Goal: Task Accomplishment & Management: Complete application form

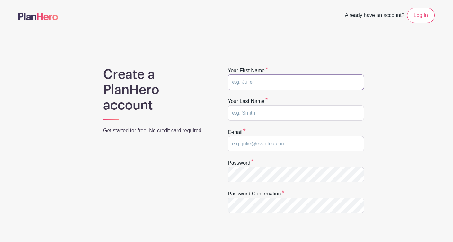
click at [328, 82] on input "text" at bounding box center [296, 82] width 136 height 15
type input "Shaylee"
type input "Redmon"
type input "shaylee@venturechristian.church"
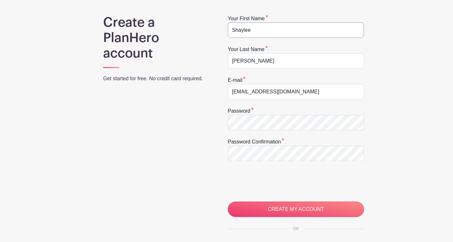
scroll to position [52, 0]
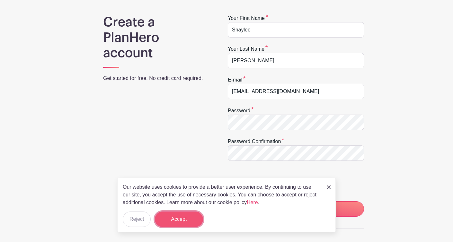
click at [170, 220] on button "Accept" at bounding box center [179, 219] width 48 height 15
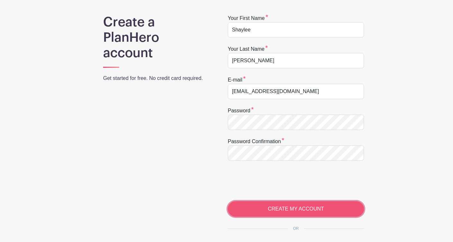
click at [306, 210] on input "CREATE MY ACCOUNT" at bounding box center [296, 208] width 136 height 15
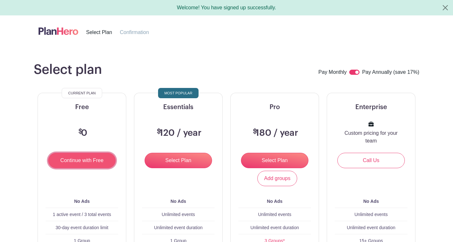
click at [103, 161] on input "Continue with Free" at bounding box center [81, 160] width 67 height 15
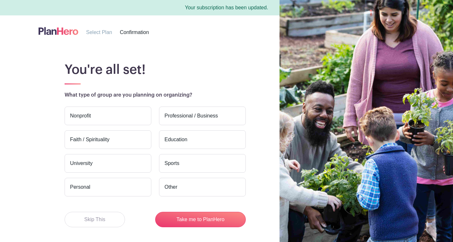
click at [124, 120] on label "Nonprofit" at bounding box center [108, 116] width 87 height 19
click at [0, 0] on input "Nonprofit" at bounding box center [0, 0] width 0 height 0
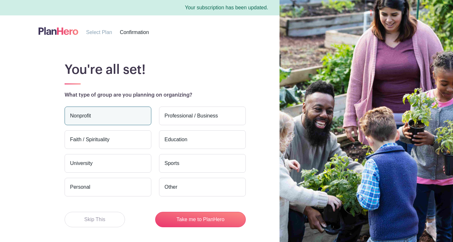
click at [123, 146] on label "Faith / Spirituality" at bounding box center [108, 139] width 87 height 19
click at [0, 0] on input "Faith / Spirituality" at bounding box center [0, 0] width 0 height 0
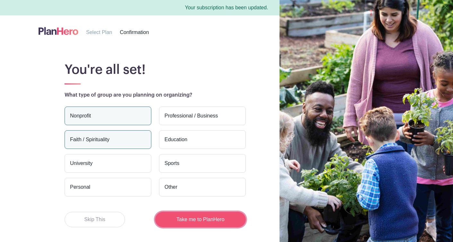
click at [193, 221] on button "Take me to PlanHero" at bounding box center [200, 219] width 91 height 15
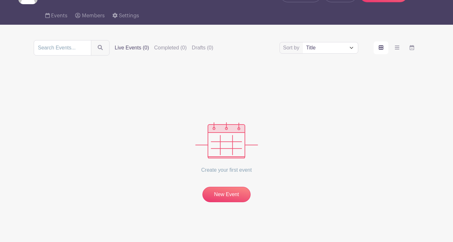
scroll to position [41, 0]
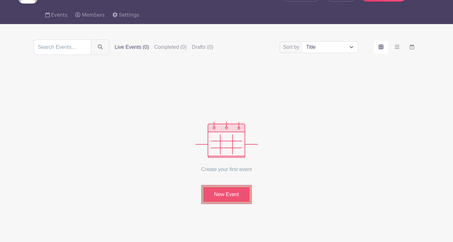
click at [213, 202] on link "New Event" at bounding box center [226, 194] width 48 height 17
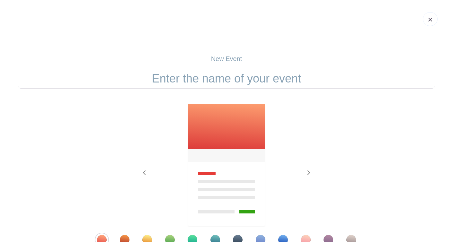
click at [234, 58] on p "New Event" at bounding box center [226, 59] width 416 height 10
click at [245, 58] on p "New Event" at bounding box center [226, 59] width 416 height 10
click at [233, 58] on p "New Event" at bounding box center [226, 59] width 416 height 10
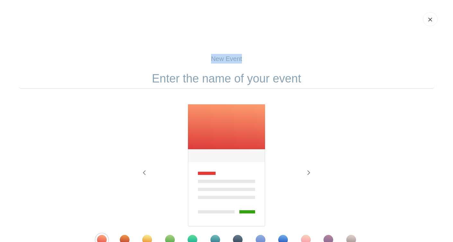
click at [233, 58] on p "New Event" at bounding box center [226, 59] width 416 height 10
click at [233, 68] on div "New Event Previous Next" at bounding box center [226, 167] width 416 height 227
click at [233, 73] on input "text" at bounding box center [226, 79] width 416 height 20
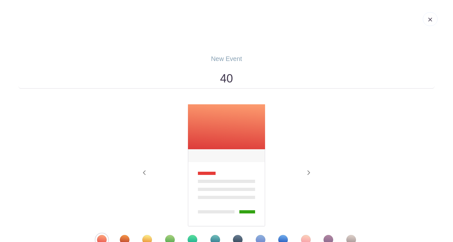
type input "4"
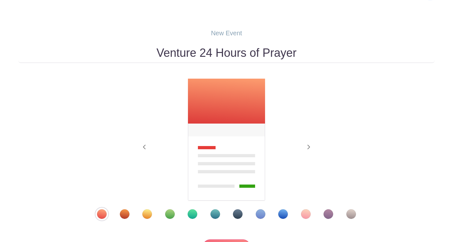
scroll to position [26, 0]
type input "Venture 24 Hours of Prayer"
click at [233, 215] on div "Template 7" at bounding box center [238, 214] width 10 height 10
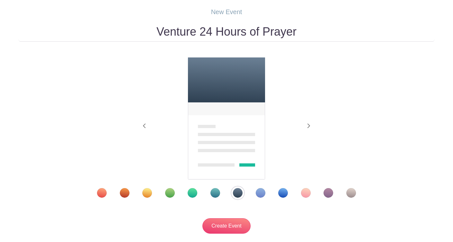
scroll to position [84, 0]
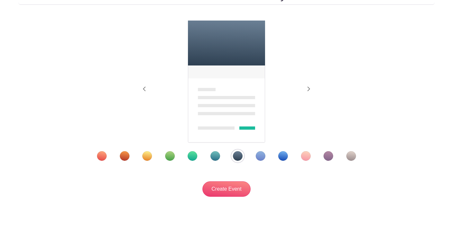
click at [280, 156] on div "Template 9" at bounding box center [283, 156] width 10 height 10
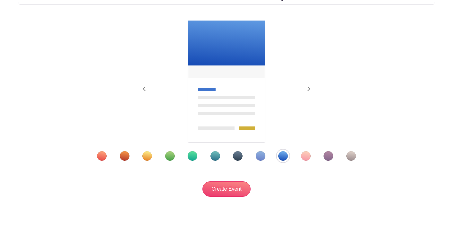
click at [148, 156] on div "Template 3" at bounding box center [147, 156] width 10 height 10
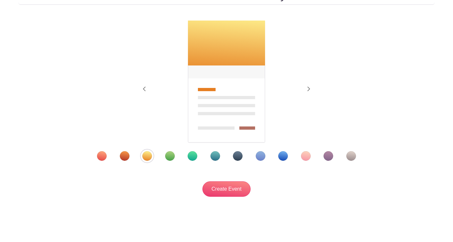
click at [167, 157] on div "Template 4" at bounding box center [170, 156] width 10 height 10
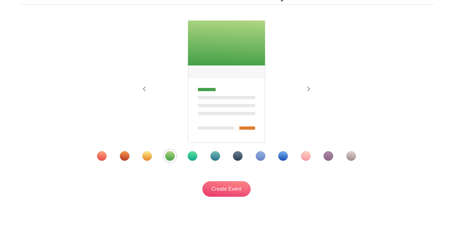
click at [191, 155] on div "Template 5" at bounding box center [193, 156] width 10 height 10
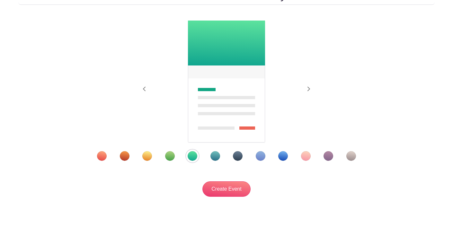
click at [219, 157] on div "Template 6" at bounding box center [215, 156] width 10 height 10
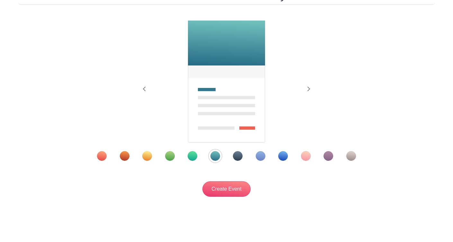
click at [240, 160] on div at bounding box center [226, 156] width 291 height 10
click at [240, 155] on div "Template 7" at bounding box center [238, 156] width 10 height 10
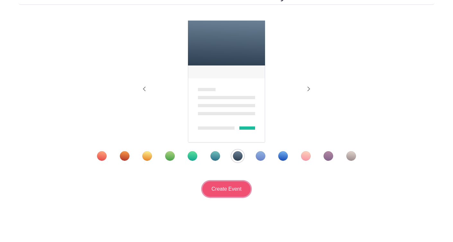
click at [237, 190] on input "Create Event" at bounding box center [226, 189] width 48 height 15
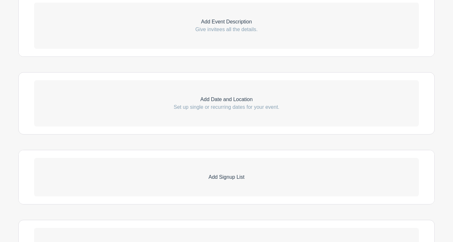
scroll to position [212, 0]
click at [244, 106] on p "Set up single or recurring dates for your event." at bounding box center [226, 107] width 385 height 8
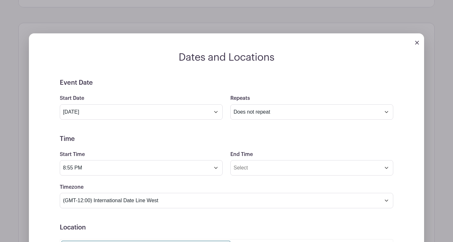
scroll to position [273, 0]
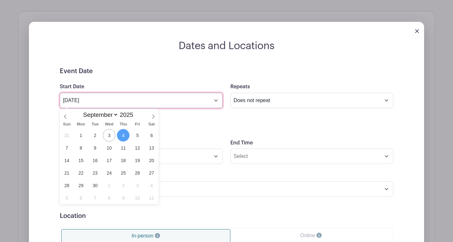
click at [215, 99] on input "Sep 4 2025" at bounding box center [141, 100] width 163 height 15
click at [156, 118] on span at bounding box center [153, 114] width 11 height 11
select select "9"
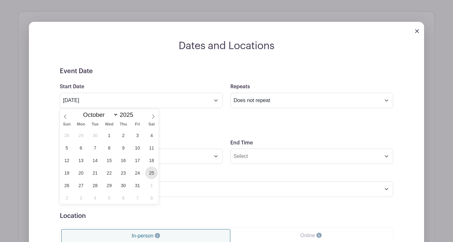
click at [151, 176] on span "25" at bounding box center [151, 173] width 13 height 13
type input "Oct 25 2025"
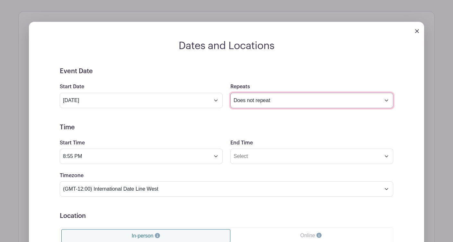
click at [266, 104] on select "Does not repeat Daily Weekly Monthly on day 25 Monthly on the fourth Saturday O…" at bounding box center [311, 100] width 163 height 15
click at [230, 93] on select "Does not repeat Daily Weekly Monthly on day 25 Monthly on the fourth Saturday O…" at bounding box center [311, 100] width 163 height 15
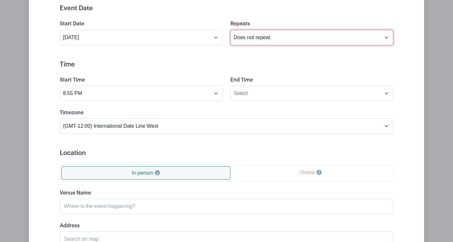
scroll to position [335, 0]
click at [267, 35] on select "Does not repeat Daily Weekly Monthly on day 25 Monthly on the fourth Saturday O…" at bounding box center [311, 37] width 163 height 15
select select "daily"
click at [230, 30] on select "Does not repeat Daily Weekly Monthly on day 25 Monthly on the fourth Saturday O…" at bounding box center [311, 37] width 163 height 15
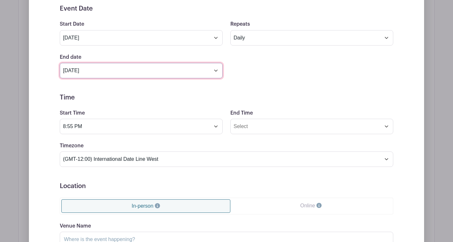
click at [215, 72] on input "Nov 25 2025" at bounding box center [141, 70] width 163 height 15
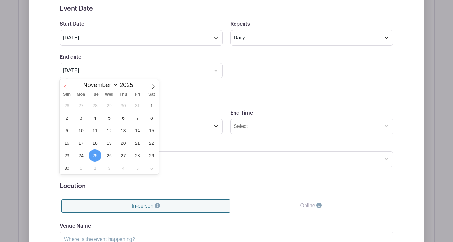
click at [68, 89] on span at bounding box center [65, 84] width 11 height 11
select select "9"
click at [71, 156] on span "26" at bounding box center [66, 155] width 13 height 13
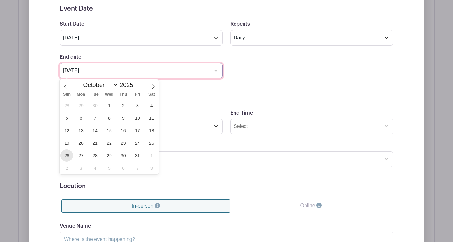
type input "Oct 26 2025"
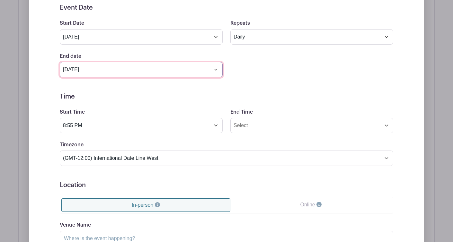
scroll to position [337, 0]
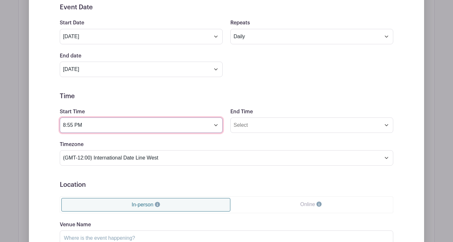
click at [216, 125] on input "8:55 PM" at bounding box center [141, 125] width 163 height 15
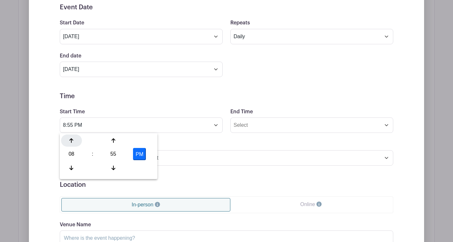
click at [78, 139] on div at bounding box center [71, 141] width 21 height 12
click at [112, 166] on icon at bounding box center [114, 167] width 4 height 5
click at [112, 140] on icon at bounding box center [114, 141] width 4 height 4
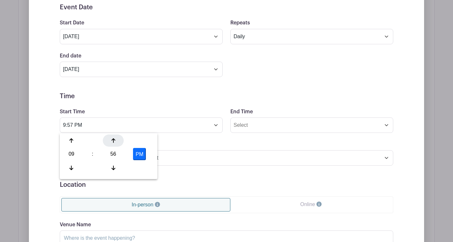
click at [112, 140] on icon at bounding box center [114, 141] width 4 height 4
click at [74, 172] on div at bounding box center [71, 168] width 21 height 12
click at [141, 157] on button "PM" at bounding box center [139, 154] width 13 height 12
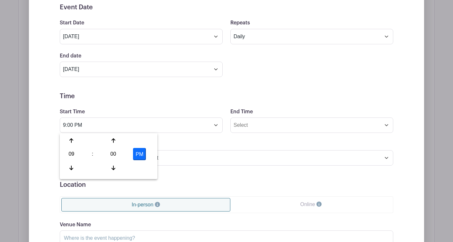
type input "9:00 AM"
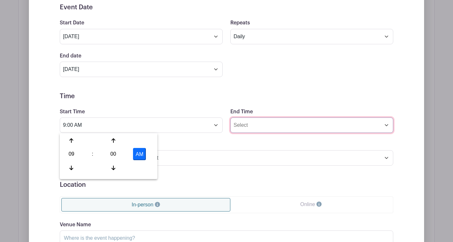
click at [269, 129] on input "End Time" at bounding box center [311, 125] width 163 height 15
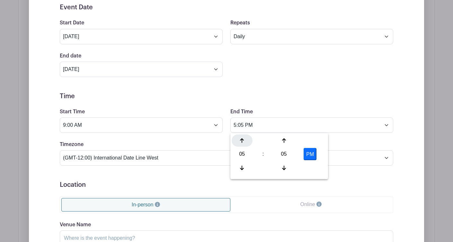
click at [240, 143] on icon at bounding box center [242, 140] width 4 height 5
click at [240, 143] on div at bounding box center [242, 141] width 21 height 12
click at [286, 166] on div at bounding box center [283, 168] width 21 height 12
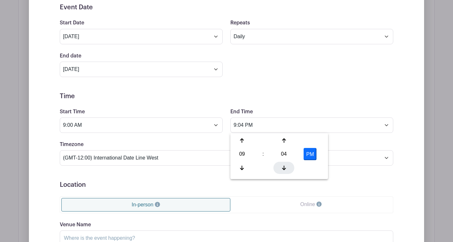
click at [286, 166] on div at bounding box center [283, 168] width 21 height 12
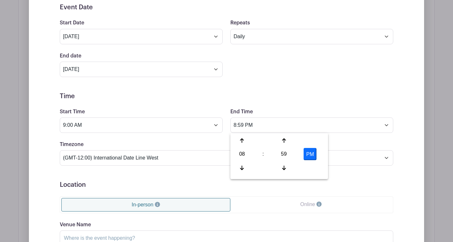
click at [308, 153] on button "PM" at bounding box center [310, 154] width 13 height 12
click at [289, 145] on div at bounding box center [283, 141] width 21 height 12
type input "9:00 AM"
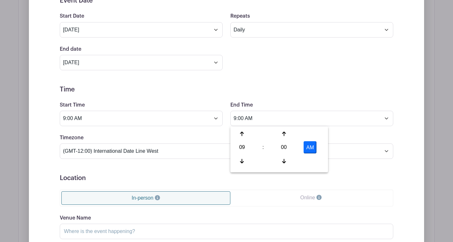
scroll to position [377, 0]
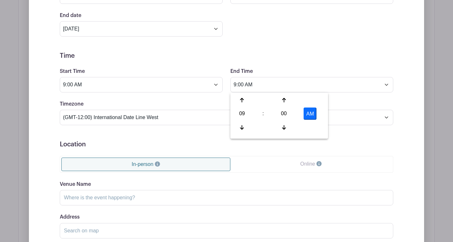
click at [215, 95] on form "Event Date Start Date Oct 25 2025 Repeats Does not repeat Daily Weekly Monthly …" at bounding box center [227, 124] width 334 height 322
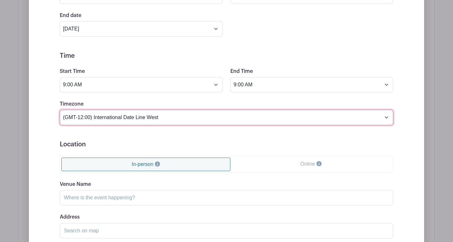
click at [212, 115] on select "(GMT-12:00) International Date Line West (GMT-11:00) American Samoa (GMT-11:00)…" at bounding box center [227, 117] width 334 height 15
select select "Eastern Time (US & Canada)"
click at [60, 110] on select "(GMT-12:00) International Date Line West (GMT-11:00) American Samoa (GMT-11:00)…" at bounding box center [227, 117] width 334 height 15
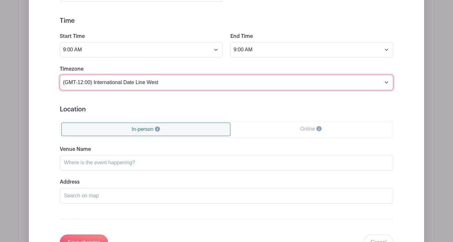
scroll to position [423, 0]
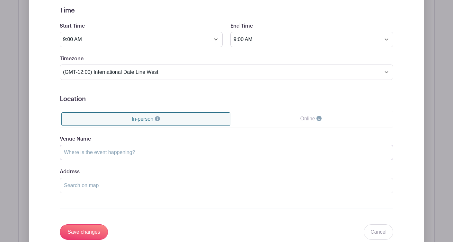
click at [217, 149] on input "Venue Name" at bounding box center [227, 152] width 334 height 15
type input "Venture Christian Church"
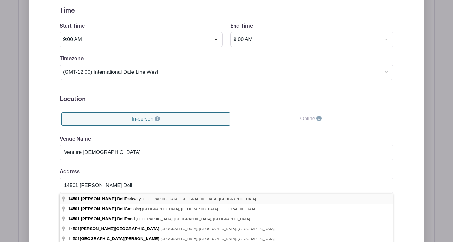
type input "14501 Hazel Dell Parkway, Carmel, IN, USA"
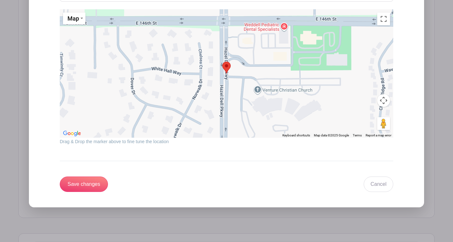
scroll to position [615, 0]
drag, startPoint x: 228, startPoint y: 67, endPoint x: 268, endPoint y: 101, distance: 52.2
click at [268, 101] on div at bounding box center [227, 73] width 334 height 129
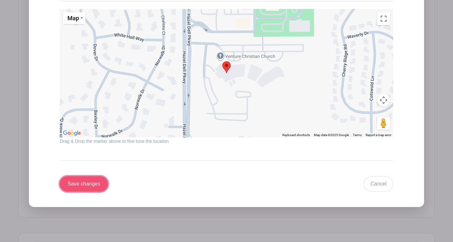
click at [97, 183] on input "Save changes" at bounding box center [84, 183] width 48 height 15
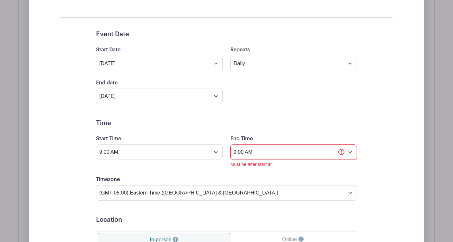
scroll to position [365, 0]
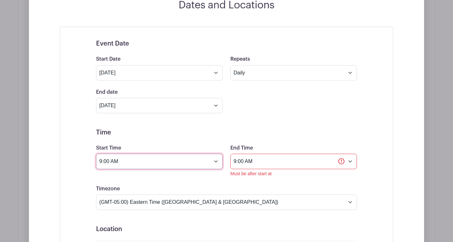
click at [216, 161] on input "9:00 AM" at bounding box center [159, 161] width 127 height 15
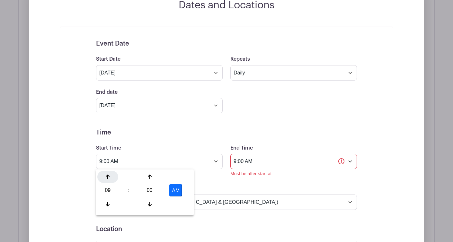
click at [111, 175] on div at bounding box center [107, 177] width 21 height 12
click at [110, 206] on div at bounding box center [107, 204] width 21 height 12
type input "8:00 AM"
click at [219, 191] on div "Timezone (GMT-12:00) International Date Line West (GMT-11:00) American Samoa (G…" at bounding box center [226, 197] width 269 height 25
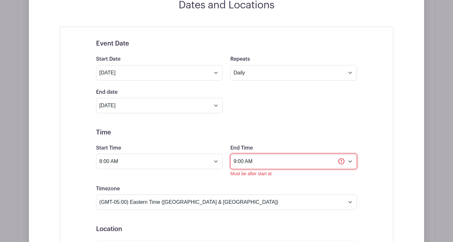
click at [277, 162] on input "9:00 AM" at bounding box center [293, 161] width 127 height 15
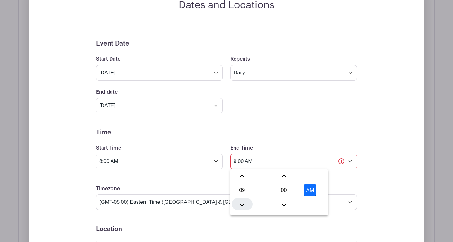
click at [244, 202] on icon at bounding box center [242, 204] width 4 height 5
click at [244, 173] on div at bounding box center [242, 177] width 21 height 12
click at [288, 179] on div at bounding box center [283, 177] width 21 height 12
type input "8:01 AM"
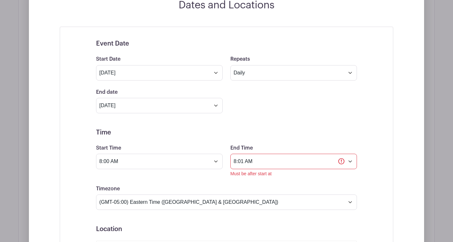
click at [298, 177] on div "Must be after start at" at bounding box center [293, 174] width 127 height 7
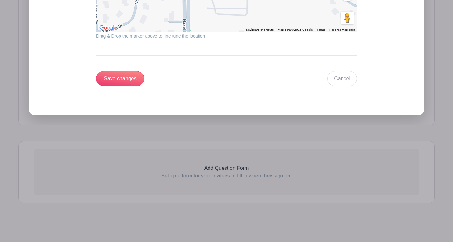
scroll to position [794, 0]
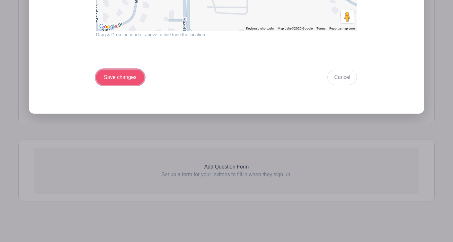
click at [124, 80] on input "Save changes" at bounding box center [120, 77] width 48 height 15
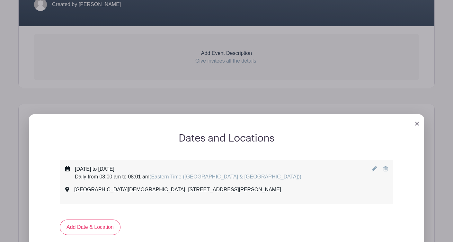
scroll to position [180, 0]
click at [370, 170] on div "October 25, 2025 to October 26, 2025 Daily from 08:00 am to 08:01 am (Eastern T…" at bounding box center [226, 181] width 323 height 33
click at [372, 169] on icon at bounding box center [374, 168] width 5 height 5
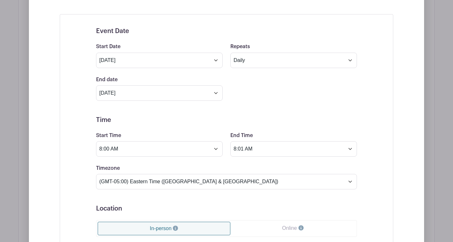
scroll to position [328, 0]
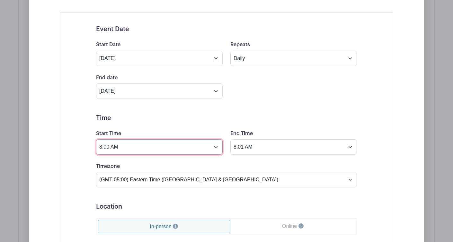
click at [221, 146] on input "8:00 AM" at bounding box center [159, 146] width 127 height 15
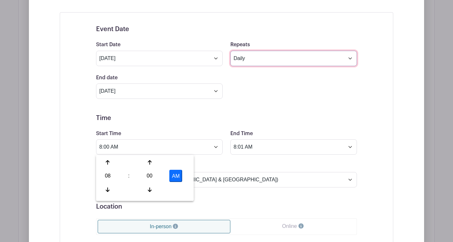
click at [352, 57] on select "Does not repeat Daily Weekly Monthly on day 25 Monthly on the fourth Saturday O…" at bounding box center [293, 58] width 127 height 15
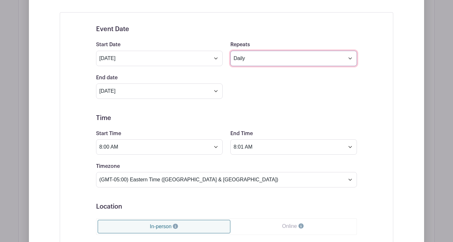
select select "other"
click at [230, 51] on select "Does not repeat Daily Weekly Monthly on day 25 Monthly on the fourth Saturday O…" at bounding box center [293, 58] width 127 height 15
click at [343, 60] on select "Does not repeat Daily Weekly Monthly on day 25 Monthly on the fourth Saturday O…" at bounding box center [293, 58] width 127 height 15
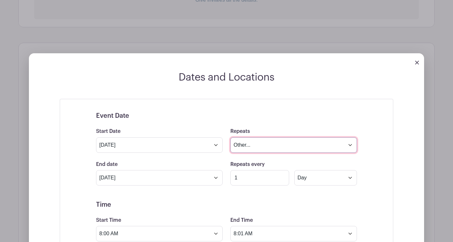
scroll to position [211, 0]
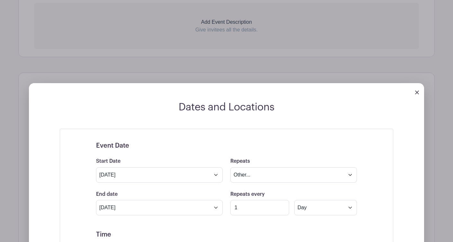
click at [416, 94] on img at bounding box center [417, 93] width 4 height 4
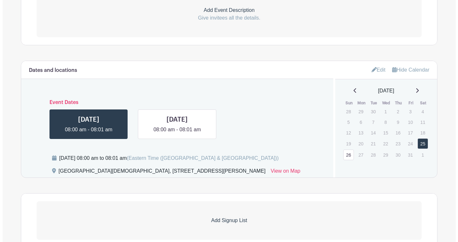
scroll to position [227, 0]
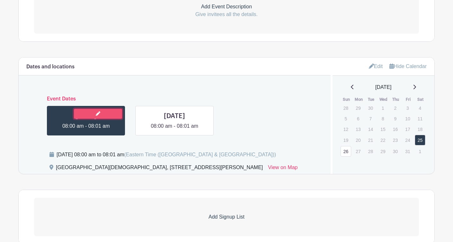
click at [114, 113] on link at bounding box center [98, 114] width 48 height 10
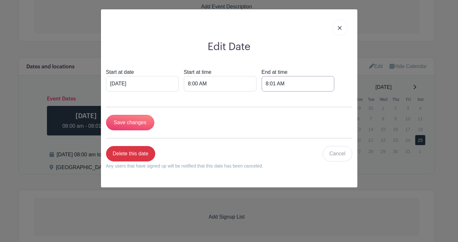
click at [262, 84] on input "8:01 AM" at bounding box center [298, 83] width 73 height 15
drag, startPoint x: 253, startPoint y: 84, endPoint x: 249, endPoint y: 84, distance: 3.5
click at [262, 84] on input "8:01 AM" at bounding box center [298, 83] width 73 height 15
click at [263, 85] on input "11:01 AM" at bounding box center [298, 83] width 73 height 15
click at [272, 83] on input "11:00 AM" at bounding box center [298, 83] width 73 height 15
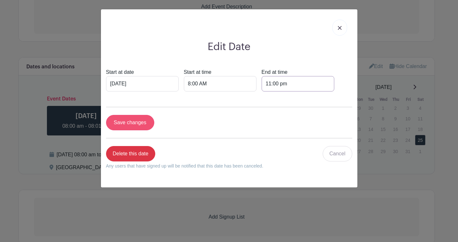
type input "11:00 pm"
click at [141, 124] on input "Save changes" at bounding box center [130, 122] width 48 height 15
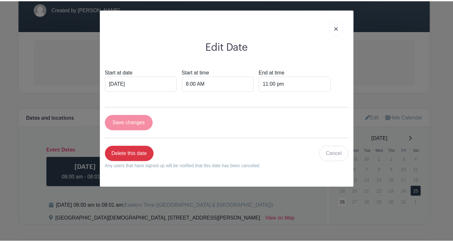
scroll to position [278, 0]
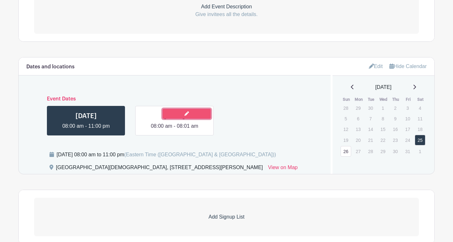
click at [184, 114] on icon at bounding box center [186, 114] width 4 height 4
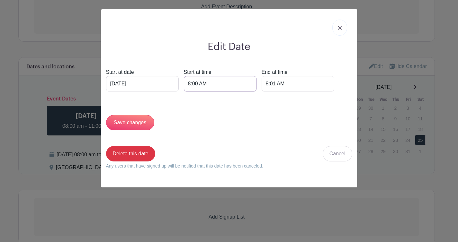
drag, startPoint x: 183, startPoint y: 85, endPoint x: 144, endPoint y: 81, distance: 39.1
click at [174, 84] on div "Start at date Oct 26 2025 Start at time 8:00 AM End at time 8:01 AM" at bounding box center [229, 79] width 246 height 23
type input "12:00 AM"
click at [262, 83] on input "8:01 AM" at bounding box center [298, 83] width 73 height 15
click at [262, 82] on input "8:01 AM" at bounding box center [298, 83] width 73 height 15
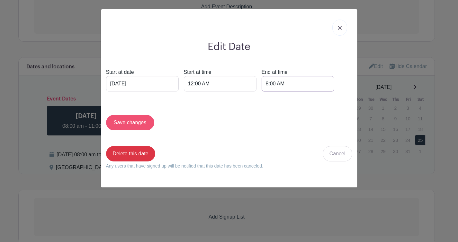
type input "8:00 AM"
click at [147, 126] on input "Save changes" at bounding box center [130, 122] width 48 height 15
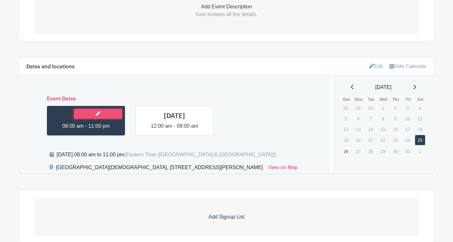
click at [114, 117] on link at bounding box center [98, 114] width 48 height 10
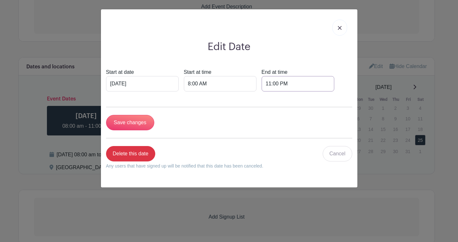
click at [264, 83] on input "11:00 PM" at bounding box center [298, 83] width 73 height 15
drag, startPoint x: 263, startPoint y: 84, endPoint x: 258, endPoint y: 85, distance: 4.3
click at [262, 85] on input "11:00 PM" at bounding box center [298, 83] width 73 height 15
type input "11:59 PM"
click at [143, 119] on input "Save changes" at bounding box center [130, 122] width 48 height 15
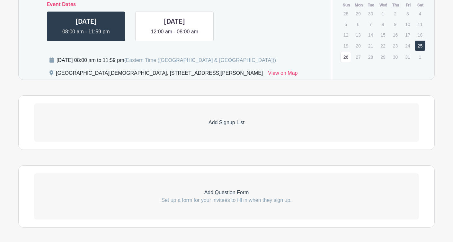
scroll to position [399, 0]
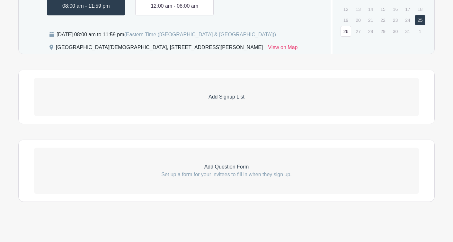
click at [243, 99] on p "Add Signup List" at bounding box center [226, 97] width 385 height 8
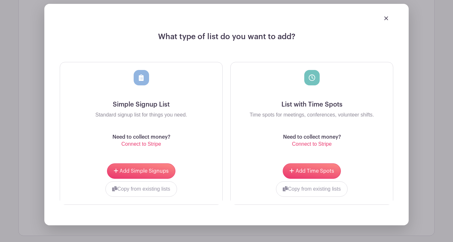
scroll to position [496, 0]
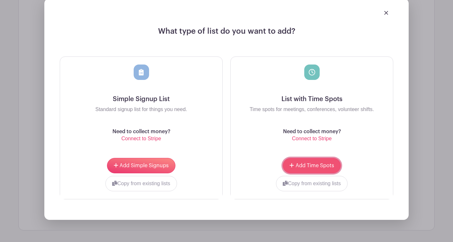
click at [318, 164] on span "Add Time Spots" at bounding box center [315, 165] width 39 height 5
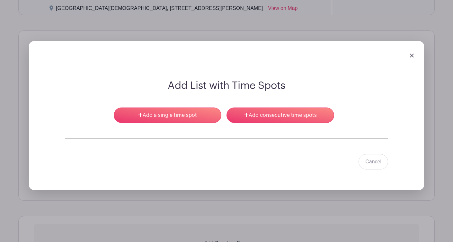
scroll to position [437, 0]
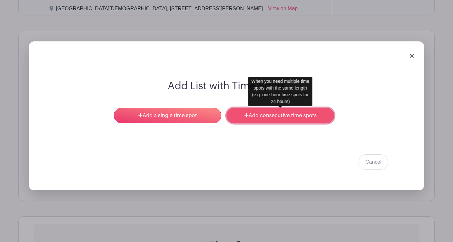
click at [273, 117] on link "Add consecutive time spots" at bounding box center [281, 115] width 108 height 15
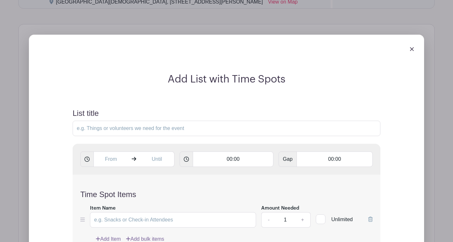
scroll to position [442, 0]
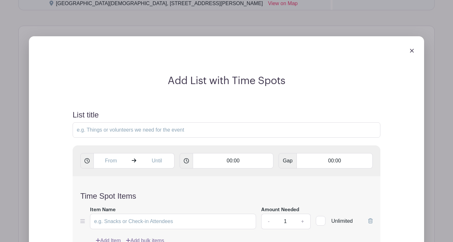
click at [411, 50] on img at bounding box center [412, 51] width 4 height 4
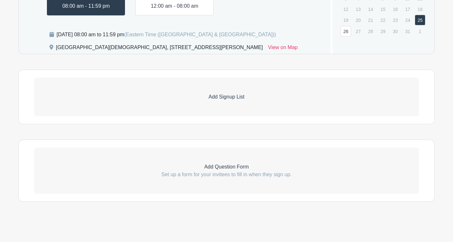
scroll to position [399, 0]
click at [233, 99] on p "Add Signup List" at bounding box center [226, 97] width 385 height 8
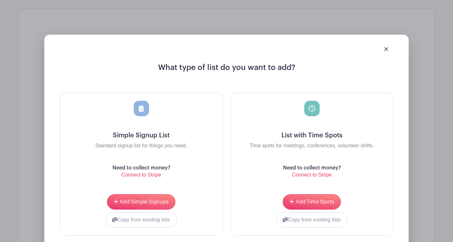
scroll to position [471, 0]
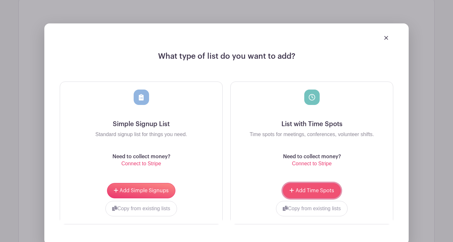
click at [300, 189] on span "Add Time Spots" at bounding box center [315, 190] width 39 height 5
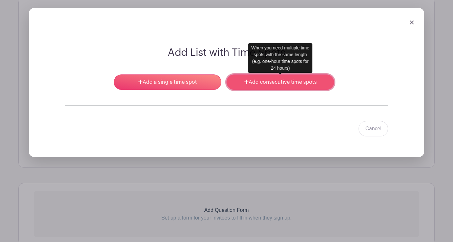
click at [238, 81] on link "Add consecutive time spots" at bounding box center [281, 82] width 108 height 15
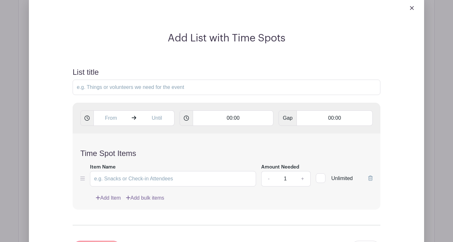
scroll to position [496, 0]
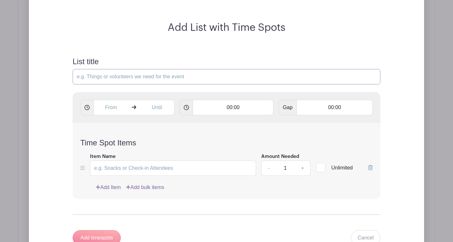
click at [233, 79] on input "List title" at bounding box center [227, 76] width 308 height 15
type input "Hours of Prayer"
click at [121, 106] on input "text" at bounding box center [111, 107] width 35 height 15
type input "5:10 PM"
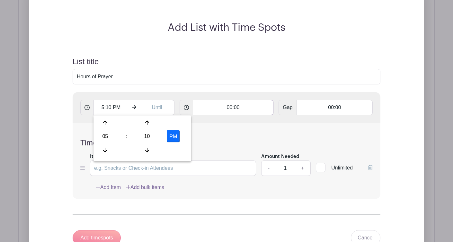
click at [251, 112] on input "00:00" at bounding box center [233, 107] width 81 height 15
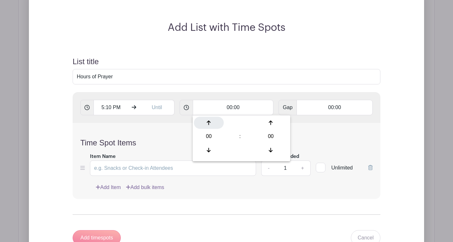
click at [210, 124] on icon at bounding box center [209, 123] width 4 height 5
type input "01:00"
click at [353, 141] on h4 "Time Spot Items" at bounding box center [226, 143] width 292 height 9
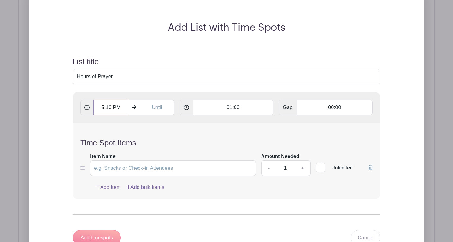
click at [101, 108] on input "5:10 PM" at bounding box center [111, 107] width 35 height 15
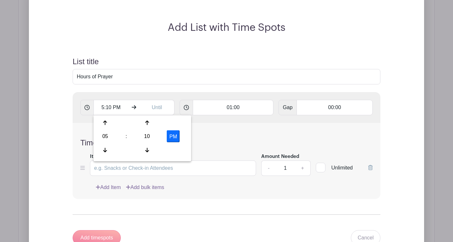
click at [86, 106] on icon at bounding box center [87, 107] width 5 height 5
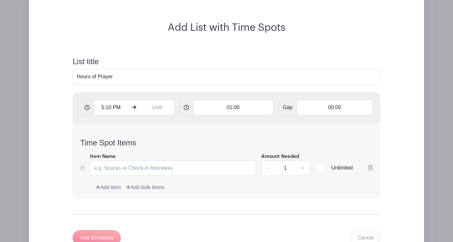
click at [86, 107] on icon at bounding box center [87, 107] width 5 height 5
drag, startPoint x: 104, startPoint y: 109, endPoint x: 100, endPoint y: 108, distance: 4.5
click at [100, 108] on input "5:10 PM" at bounding box center [111, 107] width 35 height 15
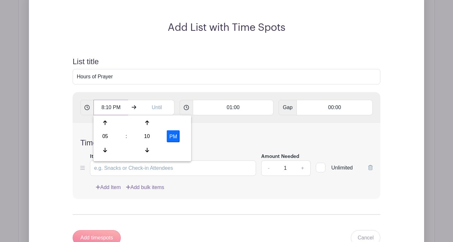
drag, startPoint x: 111, startPoint y: 109, endPoint x: 107, endPoint y: 108, distance: 4.7
click at [107, 108] on input "8:10 PM" at bounding box center [111, 107] width 35 height 15
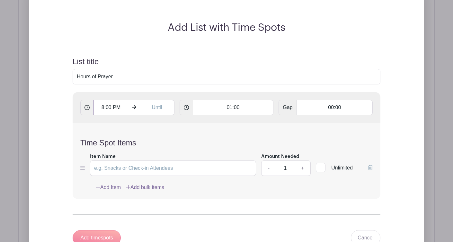
click at [119, 109] on input "8:00 PM" at bounding box center [111, 107] width 35 height 15
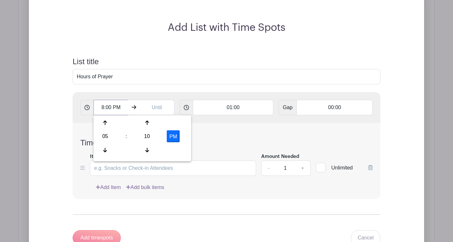
drag, startPoint x: 120, startPoint y: 108, endPoint x: 116, endPoint y: 109, distance: 3.5
click at [116, 109] on input "8:00 PM" at bounding box center [111, 107] width 35 height 15
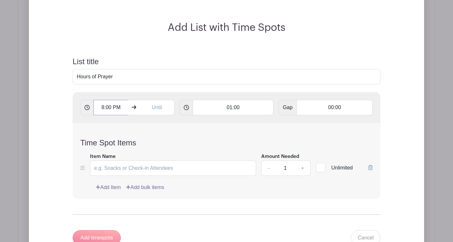
click at [126, 108] on input "8:00 PM" at bounding box center [111, 107] width 35 height 15
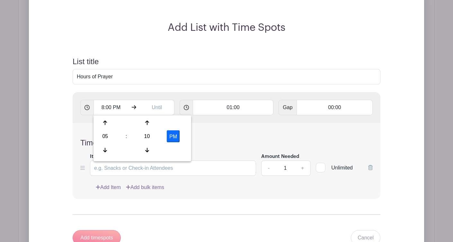
click at [177, 138] on button "PM" at bounding box center [173, 136] width 13 height 12
drag, startPoint x: 104, startPoint y: 106, endPoint x: 100, endPoint y: 107, distance: 4.8
click at [100, 107] on input "5:10 AM" at bounding box center [111, 107] width 35 height 15
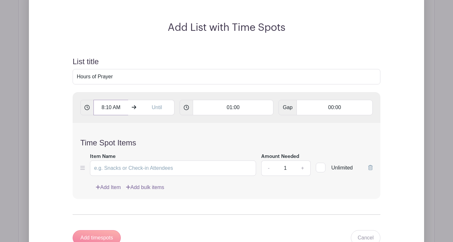
drag, startPoint x: 112, startPoint y: 109, endPoint x: 106, endPoint y: 110, distance: 5.2
click at [106, 110] on input "8:10 AM" at bounding box center [111, 107] width 35 height 15
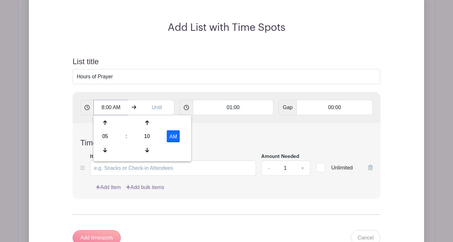
type input "8:00 AM"
click at [222, 138] on div "Time Spot Items Item Name Amount Needed - 1 + Unlimited Add Item Add bulk items" at bounding box center [227, 161] width 308 height 76
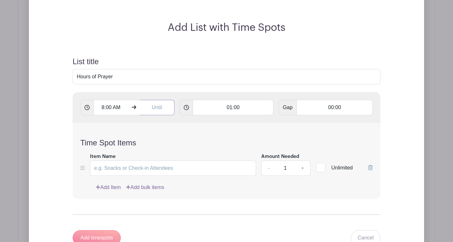
click at [159, 106] on input "text" at bounding box center [157, 107] width 35 height 15
type input "5:10 PM"
type input "Add 10 timespots"
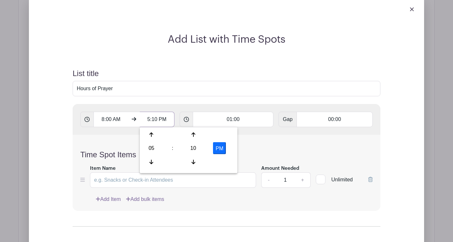
scroll to position [484, 0]
click at [150, 164] on div at bounding box center [151, 162] width 21 height 12
type input "4:10 PM"
type input "Add 9 timespots"
click at [154, 138] on div at bounding box center [151, 135] width 21 height 12
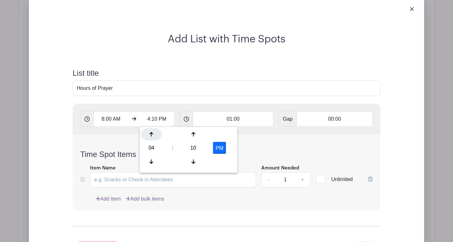
type input "5:10 PM"
type input "Add 10 timespots"
click at [154, 138] on div at bounding box center [151, 135] width 21 height 12
type input "6:10 PM"
type input "Add 11 timespots"
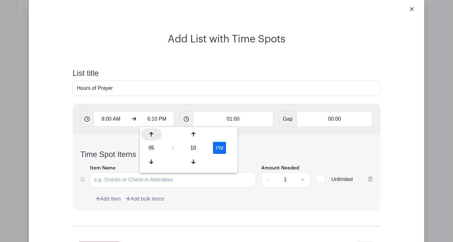
click at [154, 138] on div at bounding box center [151, 135] width 21 height 12
type input "7:10 PM"
type input "Add 12 timespots"
click at [154, 138] on div at bounding box center [151, 135] width 21 height 12
type input "8:10 PM"
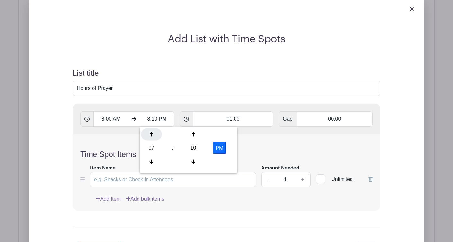
type input "Add 13 timespots"
click at [154, 138] on div at bounding box center [151, 135] width 21 height 12
type input "9:10 PM"
type input "Add 14 timespots"
click at [154, 138] on div at bounding box center [151, 135] width 21 height 12
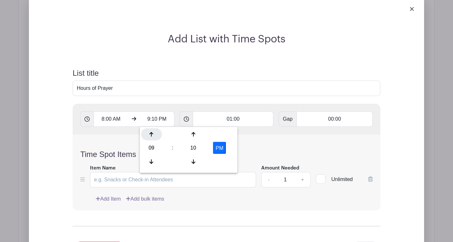
type input "10:10 PM"
type input "Add 15 timespots"
click at [154, 138] on div at bounding box center [151, 135] width 21 height 12
type input "11:10 PM"
type input "Add 16 timespots"
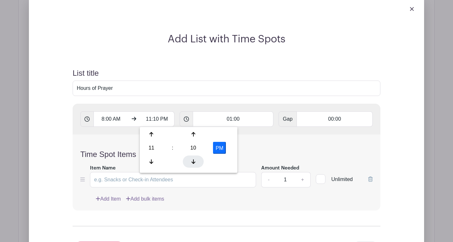
click at [193, 161] on icon at bounding box center [194, 161] width 4 height 4
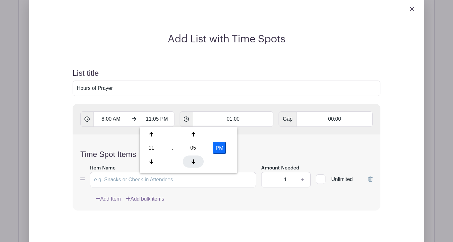
click at [193, 161] on icon at bounding box center [194, 161] width 4 height 4
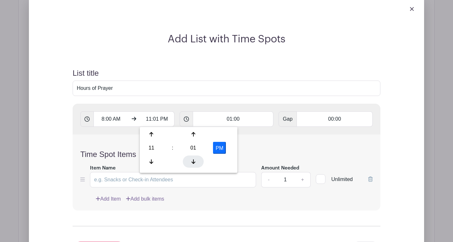
type input "11:00 PM"
type input "Add 15 timespots"
click at [193, 161] on icon at bounding box center [194, 161] width 4 height 4
click at [153, 138] on div at bounding box center [151, 135] width 21 height 12
type input "11:59 PM"
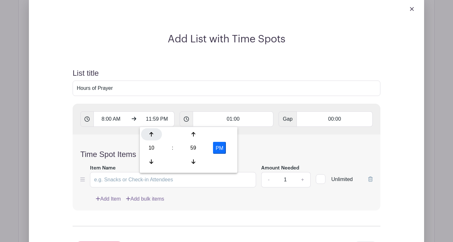
type input "Add 16 timespots"
click at [257, 145] on div "Time Spot Items Item Name Amount Needed - 1 + Unlimited Add Item Add bulk items" at bounding box center [227, 173] width 308 height 76
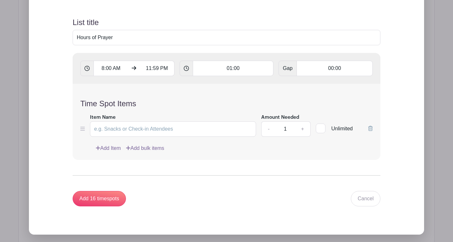
scroll to position [537, 0]
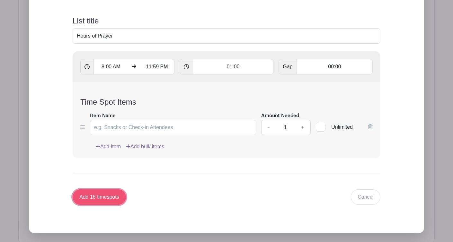
click at [96, 201] on input "Add 16 timespots" at bounding box center [99, 197] width 53 height 15
click at [138, 127] on input "Item Name" at bounding box center [173, 127] width 166 height 15
type input "Prayer Time"
click at [323, 128] on div at bounding box center [321, 127] width 10 height 10
click at [320, 128] on input "Unlimited" at bounding box center [318, 125] width 4 height 4
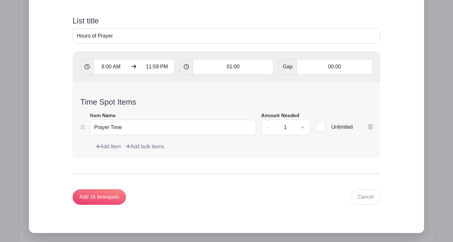
checkbox input "true"
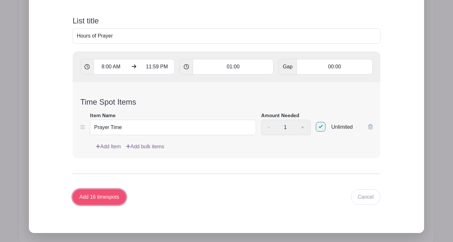
click at [116, 195] on input "Add 16 timespots" at bounding box center [99, 197] width 53 height 15
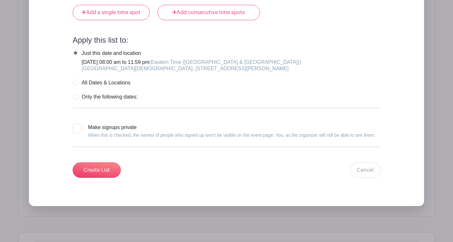
scroll to position [2535, 0]
click at [107, 171] on input "Create List" at bounding box center [97, 170] width 48 height 15
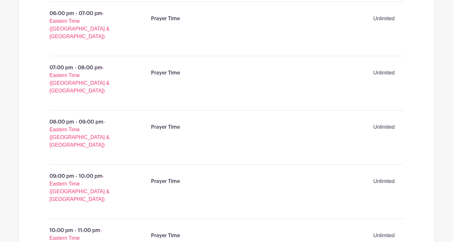
scroll to position [1020, 0]
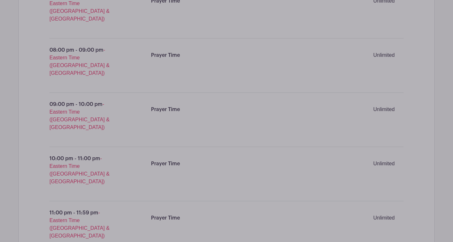
scroll to position [1071, 0]
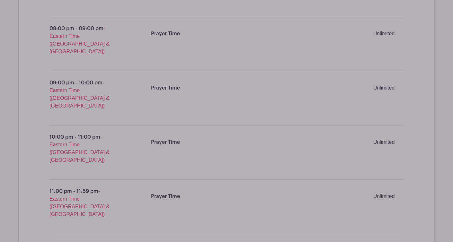
scroll to position [1208, 0]
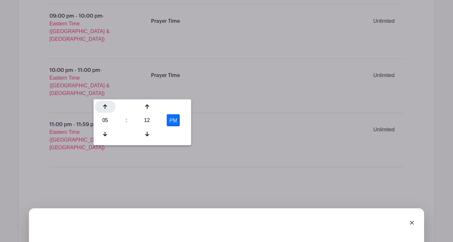
click at [106, 102] on div at bounding box center [105, 107] width 21 height 12
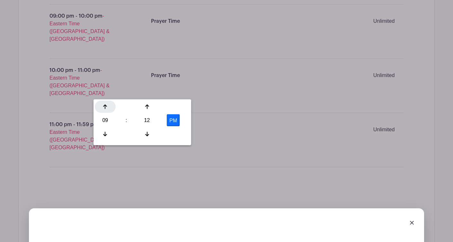
click at [106, 102] on div at bounding box center [105, 107] width 21 height 12
click at [151, 132] on div at bounding box center [147, 134] width 21 height 12
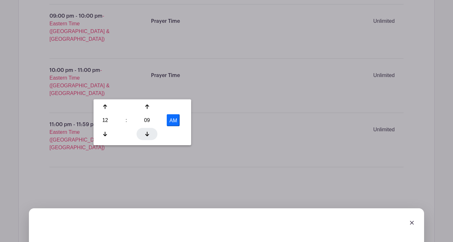
click at [151, 132] on div at bounding box center [147, 134] width 21 height 12
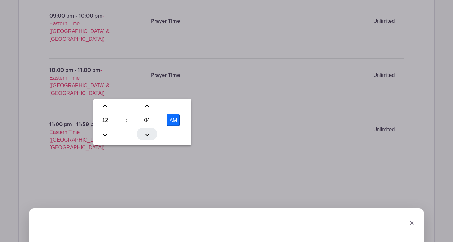
click at [151, 132] on div at bounding box center [147, 134] width 21 height 12
type input "12:00 AM"
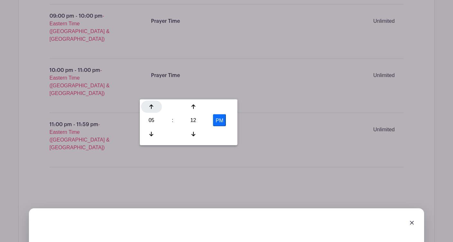
click at [153, 106] on icon at bounding box center [151, 106] width 4 height 5
click at [199, 134] on div at bounding box center [193, 134] width 21 height 12
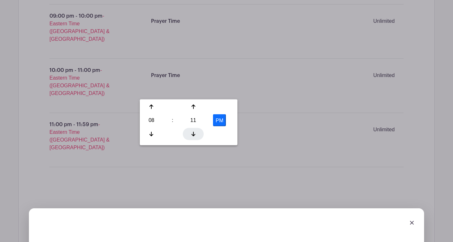
click at [199, 134] on div at bounding box center [193, 134] width 21 height 12
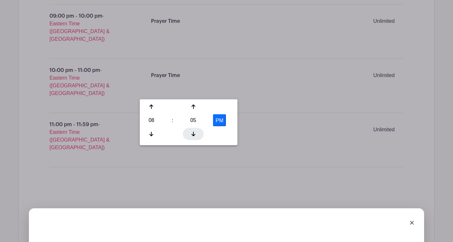
click at [199, 134] on div at bounding box center [193, 134] width 21 height 12
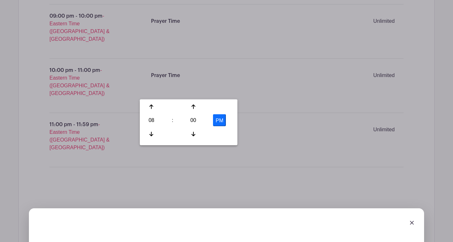
click at [218, 122] on button "PM" at bounding box center [219, 120] width 13 height 12
type input "8:00 AM"
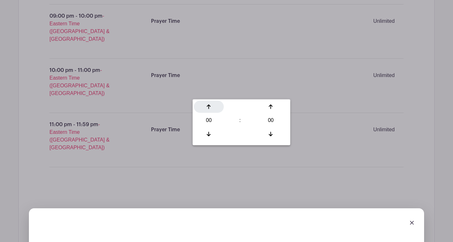
click at [216, 106] on div at bounding box center [209, 107] width 30 height 12
type input "01:00"
type input "Add 8 timespots"
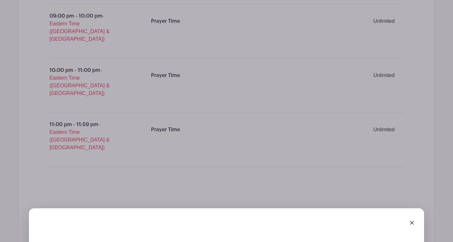
type input "Prayer Time"
checkbox input "true"
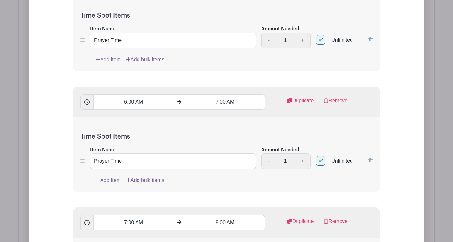
scroll to position [2318, 0]
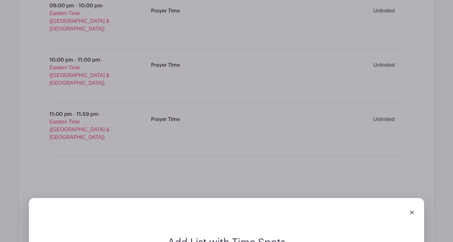
scroll to position [1216, 0]
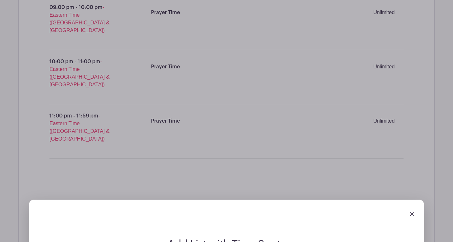
type input "Hours of Prayer"
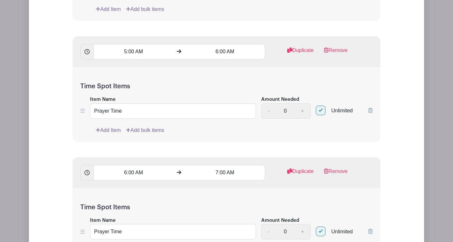
scroll to position [2342, 0]
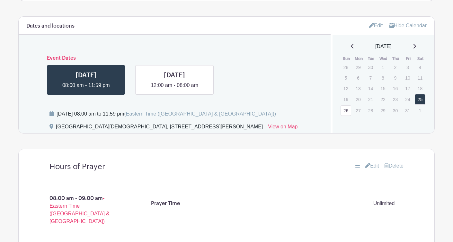
scroll to position [303, 0]
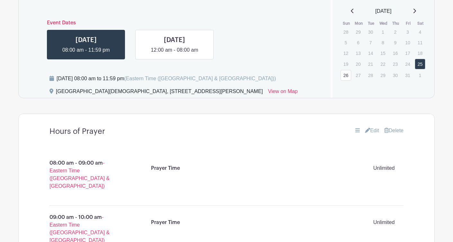
click at [374, 132] on link "Edit" at bounding box center [372, 131] width 14 height 8
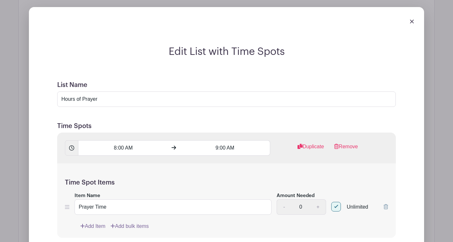
scroll to position [429, 0]
click at [148, 101] on input "Hours of Prayer" at bounding box center [226, 98] width 339 height 15
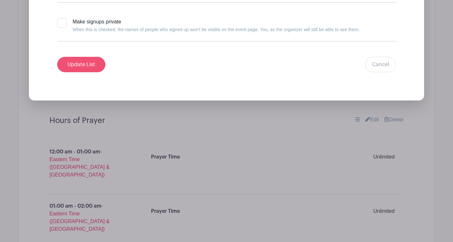
type input "Hours of Prayer - [DATE]"
click at [92, 63] on input "Update List" at bounding box center [81, 64] width 48 height 15
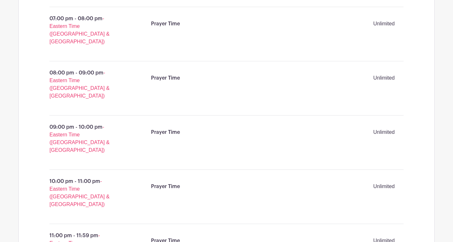
scroll to position [999, 0]
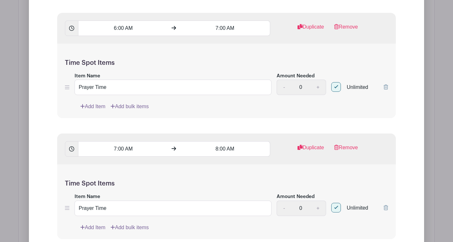
scroll to position [2197, 0]
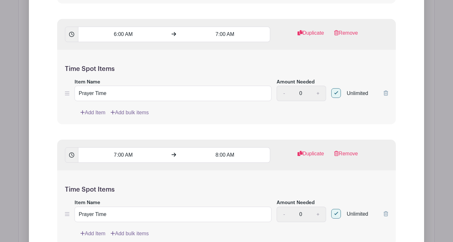
type input "Hours of Prayer - [DATE]"
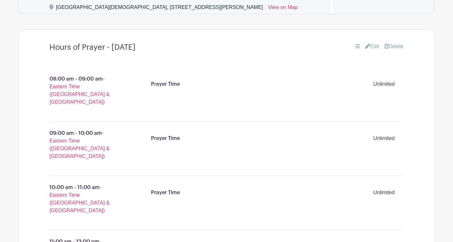
scroll to position [387, 0]
click at [335, 80] on div "Prayer Time Unlimited" at bounding box center [274, 84] width 253 height 18
click at [277, 94] on li "Prayer Time Unlimited" at bounding box center [275, 84] width 258 height 23
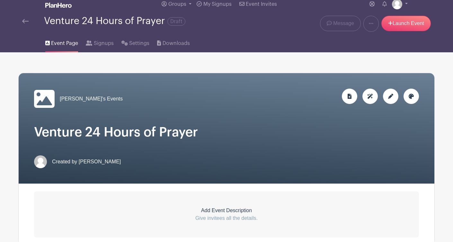
scroll to position [0, 0]
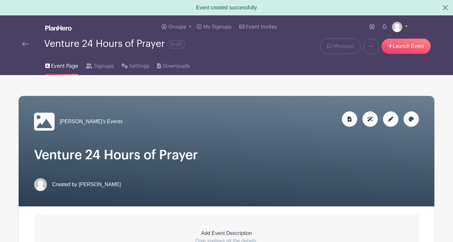
click at [405, 29] on link at bounding box center [400, 27] width 16 height 10
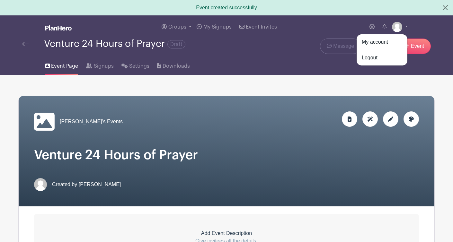
click at [429, 61] on div "Event Page Signups Settings Downloads" at bounding box center [226, 65] width 424 height 21
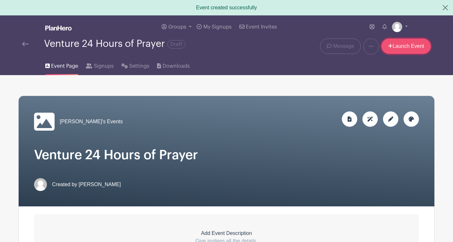
click at [407, 46] on link "Launch Event" at bounding box center [405, 46] width 49 height 15
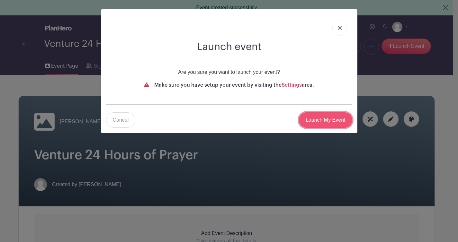
click at [316, 123] on input "Launch My Event" at bounding box center [325, 119] width 53 height 15
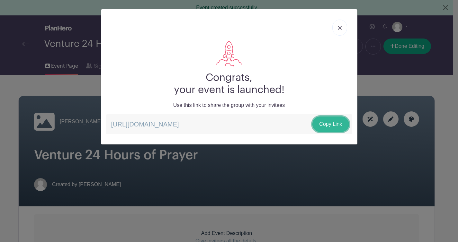
click at [334, 125] on link "Copy Link" at bounding box center [330, 124] width 36 height 15
click at [338, 27] on img at bounding box center [340, 28] width 4 height 4
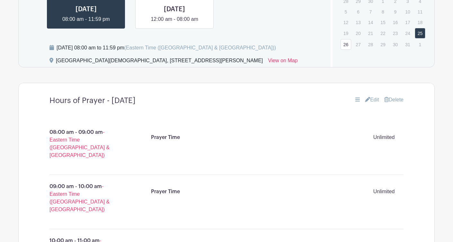
scroll to position [373, 0]
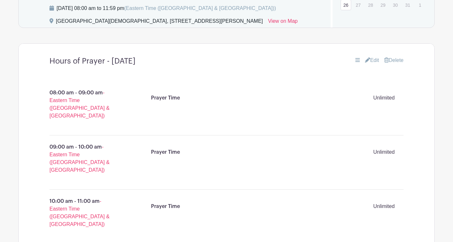
click at [373, 60] on link "Edit" at bounding box center [372, 61] width 14 height 8
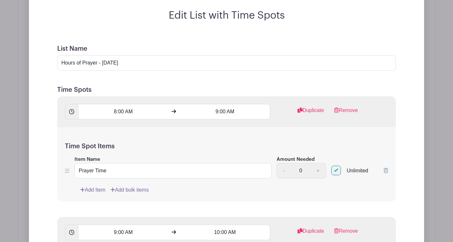
scroll to position [462, 0]
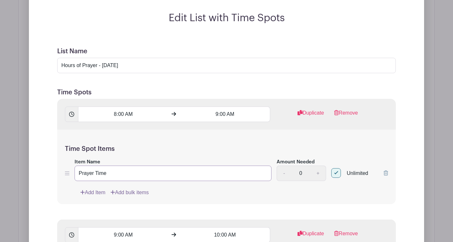
click at [126, 172] on input "Prayer Time" at bounding box center [173, 173] width 197 height 15
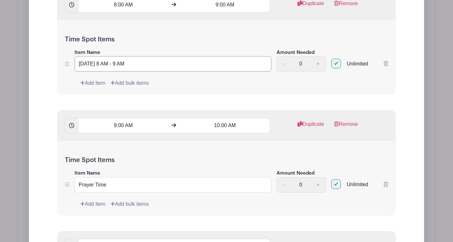
scroll to position [637, 0]
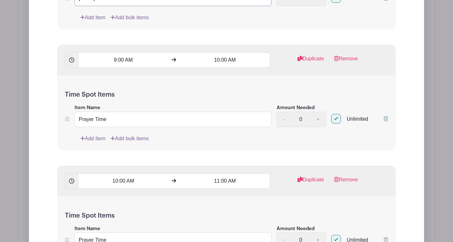
type input "Saturday 10/25 8 AM - 9 AM"
click at [128, 124] on input "Prayer Time" at bounding box center [173, 119] width 197 height 15
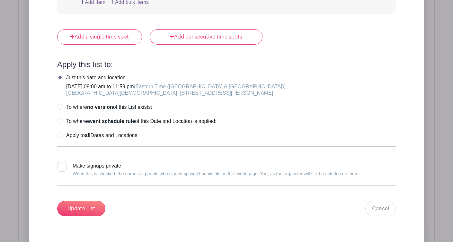
scroll to position [2468, 0]
type input "Saturday, 10/25 9 AM - 10 AM"
click at [92, 211] on input "Update List" at bounding box center [81, 208] width 48 height 15
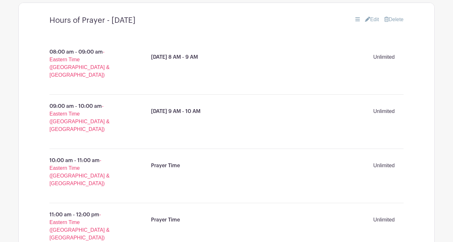
scroll to position [414, 0]
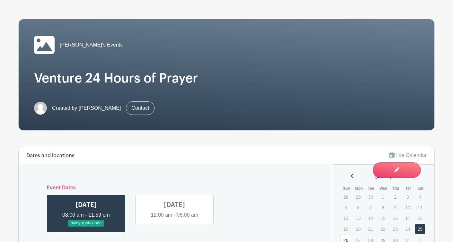
scroll to position [61, 0]
